Goal: Task Accomplishment & Management: Use online tool/utility

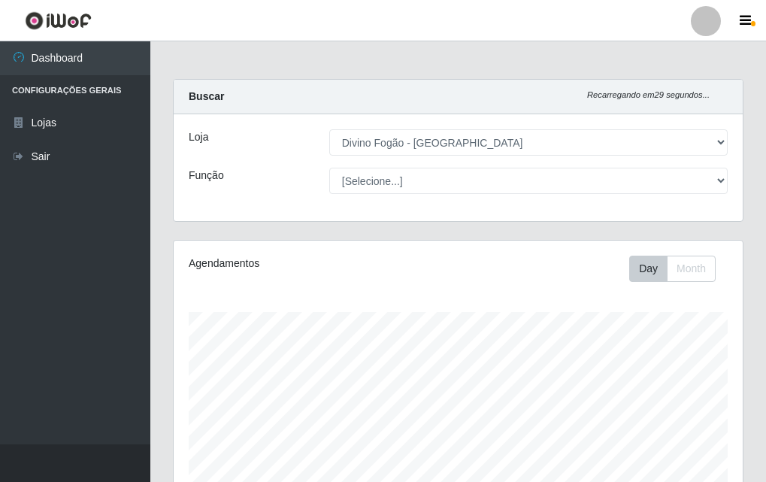
select select "499"
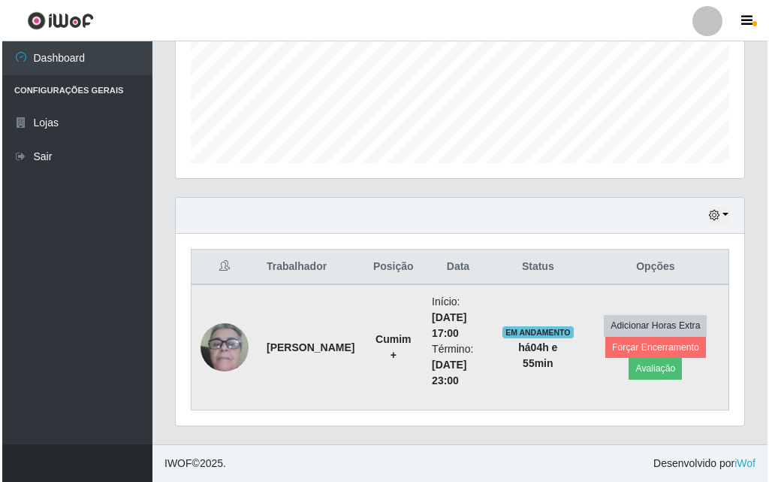
scroll to position [312, 569]
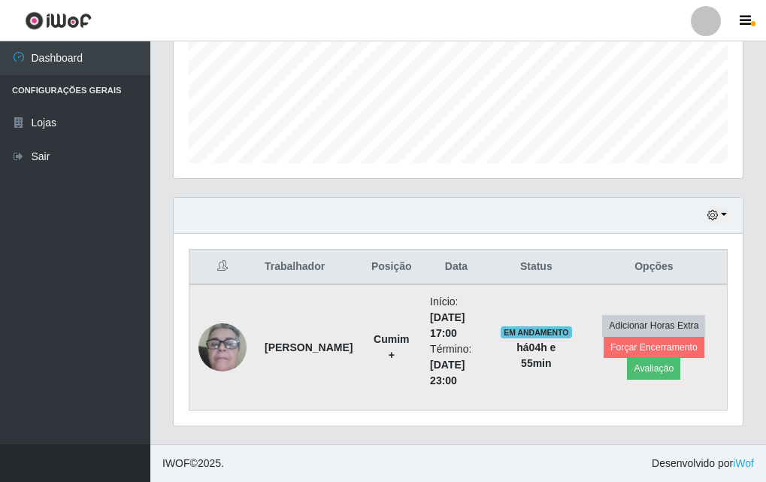
click at [220, 345] on img at bounding box center [222, 347] width 48 height 99
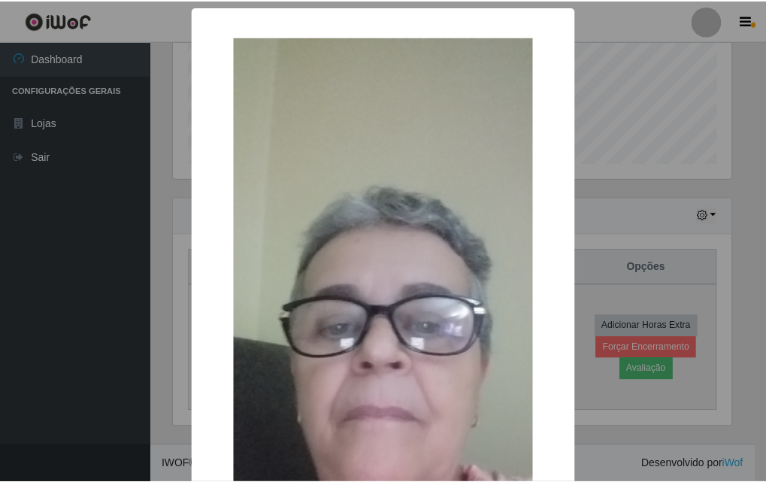
scroll to position [312, 561]
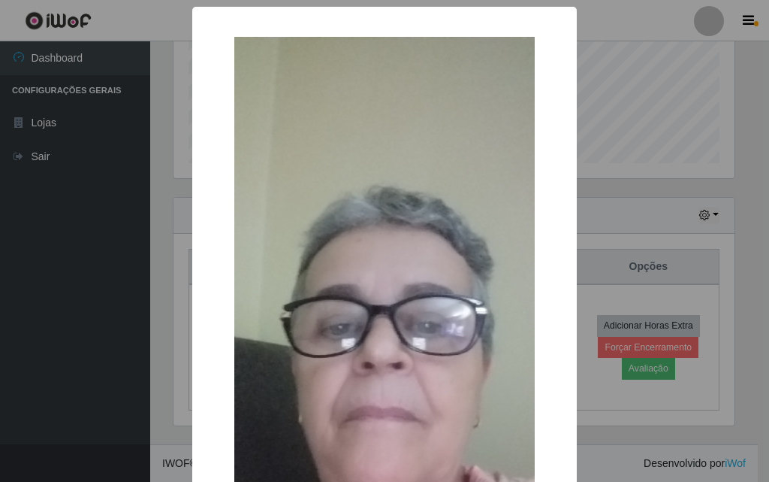
click at [168, 351] on div "× OK Cancel" at bounding box center [384, 241] width 769 height 482
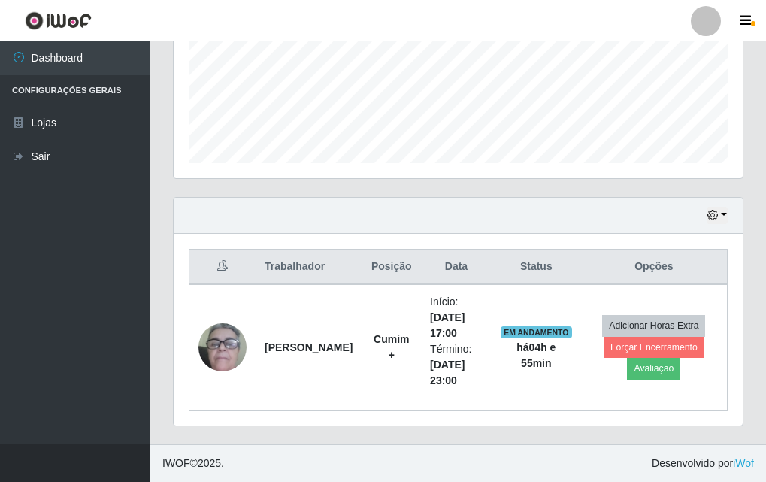
scroll to position [0, 0]
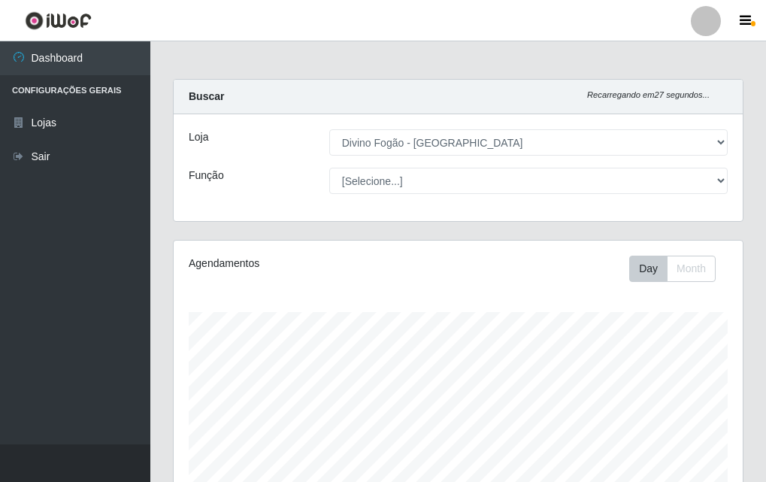
click at [501, 163] on div "Loja [Selecione...] Divino Fogão - Campina Grande Função [Selecione...] ASG ASG…" at bounding box center [458, 167] width 569 height 107
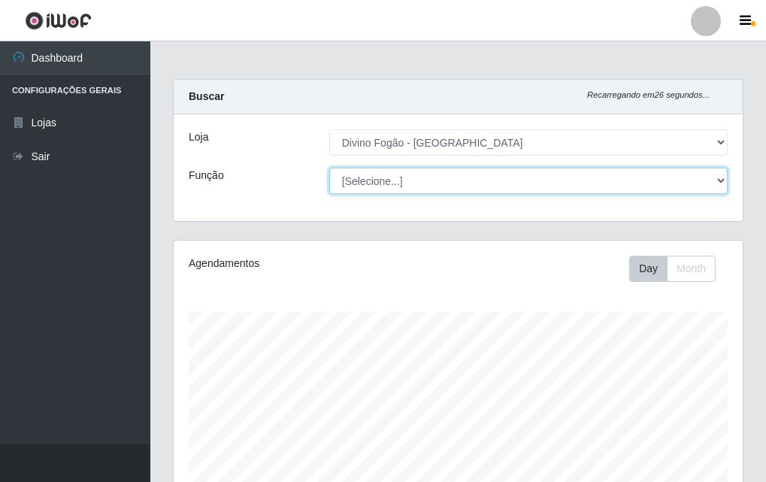
click at [500, 178] on select "[Selecione...] ASG ASG + ASG ++ Auxiliar de Cozinha Auxiliar de Cozinha + Auxil…" at bounding box center [528, 181] width 398 height 26
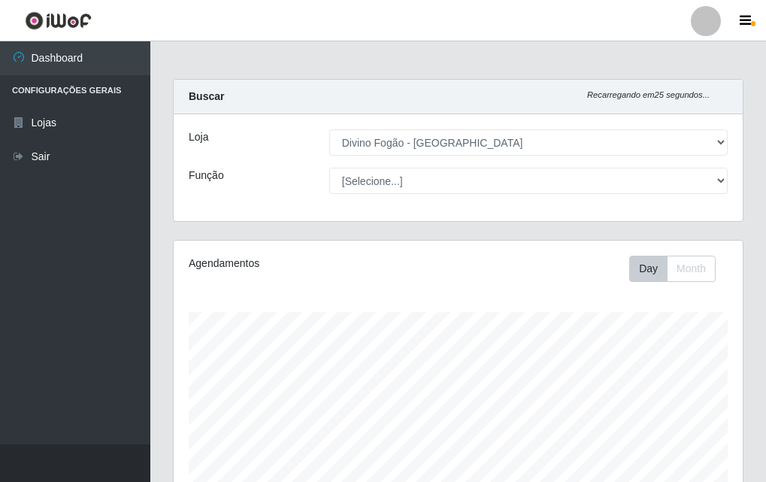
click at [167, 340] on div "Agendamentos Day Month" at bounding box center [458, 405] width 593 height 331
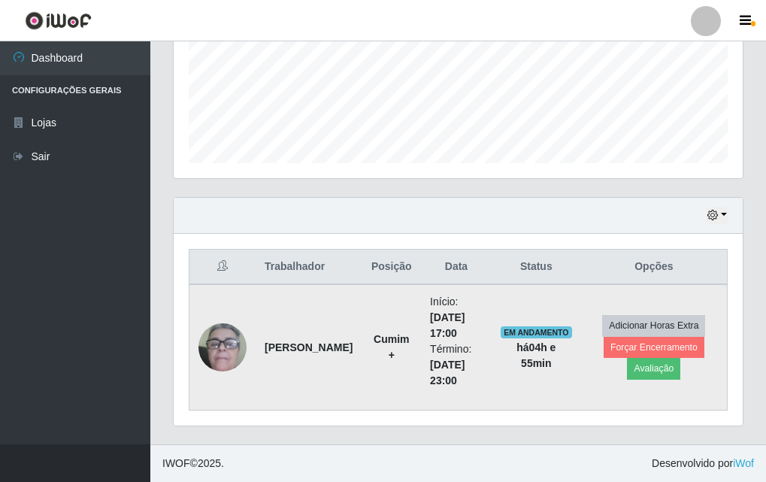
click at [388, 345] on strong "Cumim +" at bounding box center [390, 347] width 35 height 28
click at [340, 360] on td "[PERSON_NAME]" at bounding box center [308, 347] width 106 height 126
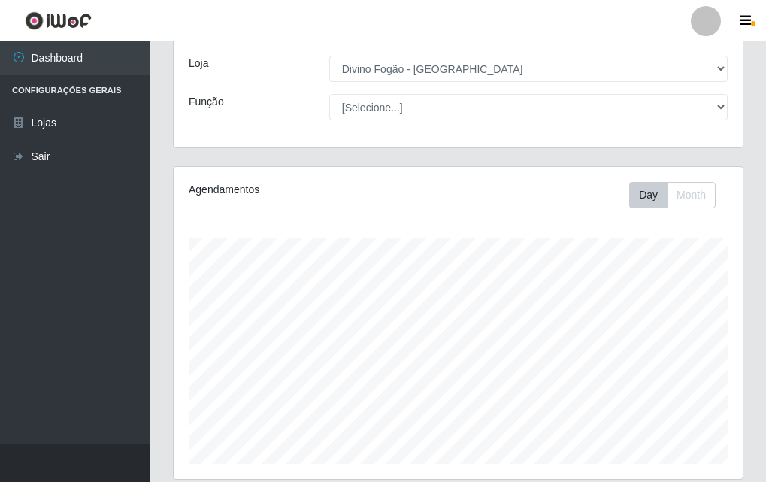
scroll to position [0, 0]
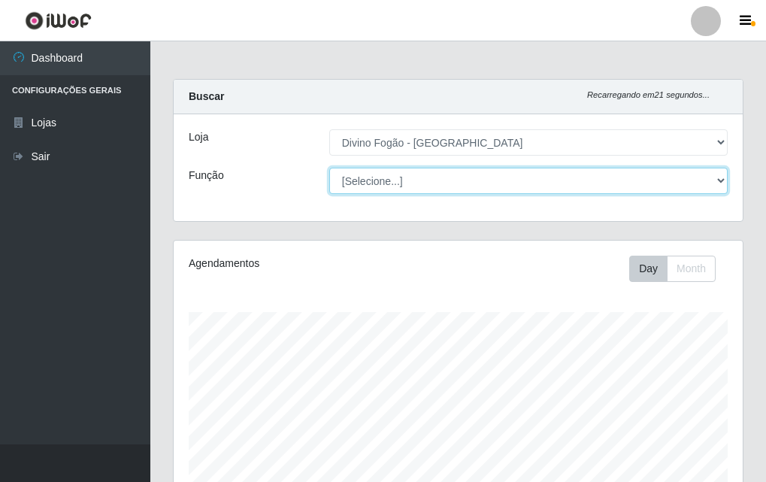
click at [389, 189] on select "[Selecione...] ASG ASG + ASG ++ Auxiliar de Cozinha Auxiliar de Cozinha + Auxil…" at bounding box center [528, 181] width 398 height 26
select select "91"
click at [329, 168] on select "[Selecione...] ASG ASG + ASG ++ Auxiliar de Cozinha Auxiliar de Cozinha + Auxil…" at bounding box center [528, 181] width 398 height 26
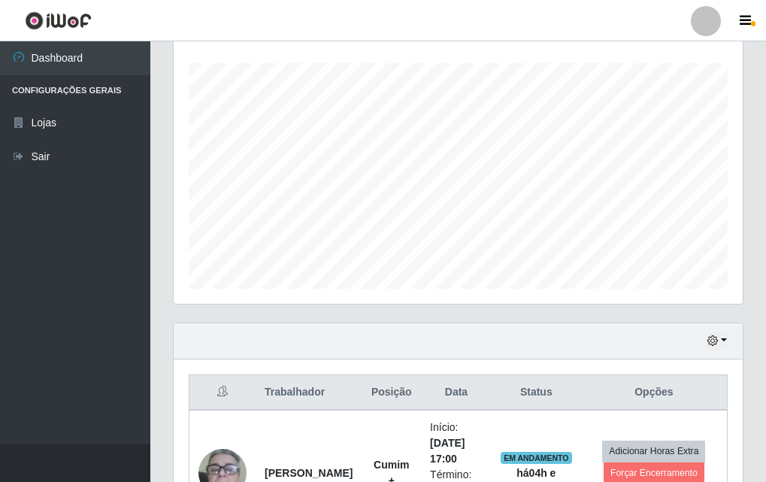
scroll to position [374, 0]
